Goal: Navigation & Orientation: Find specific page/section

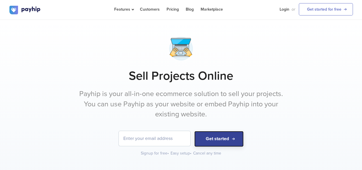
click at [226, 136] on button "Get started" at bounding box center [218, 139] width 49 height 16
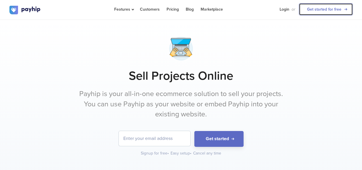
click at [331, 8] on link "Get started for free" at bounding box center [326, 9] width 54 height 12
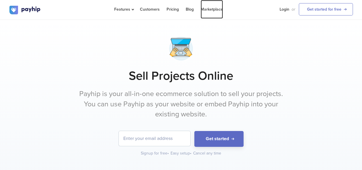
click at [205, 10] on link "Marketplace" at bounding box center [212, 9] width 22 height 19
